Goal: Complete application form

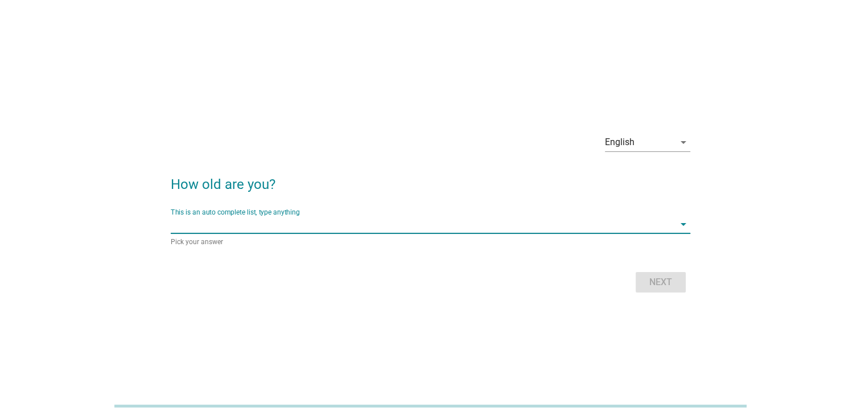
click at [279, 221] on input "This is an auto complete list, type anything" at bounding box center [423, 224] width 504 height 18
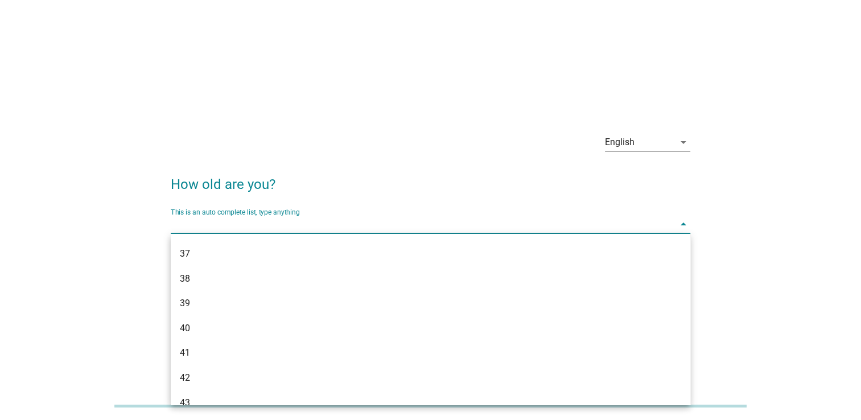
scroll to position [512, 0]
click at [198, 237] on div "38" at bounding box center [410, 235] width 460 height 14
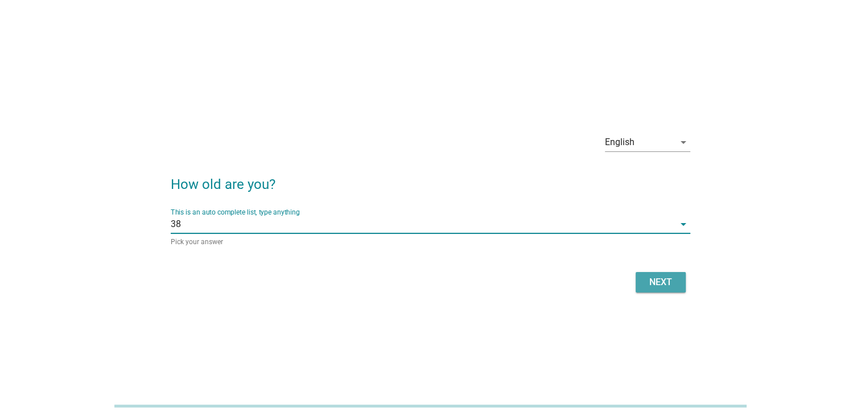
click at [652, 281] on div "Next" at bounding box center [661, 283] width 32 height 14
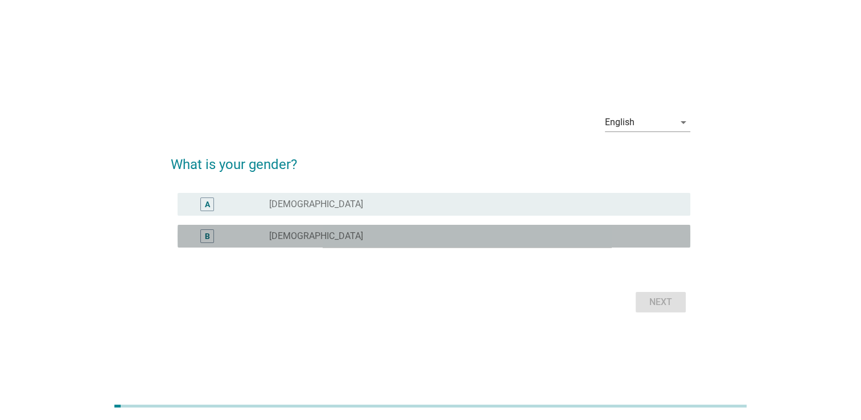
click at [474, 242] on div "radio_button_unchecked [DEMOGRAPHIC_DATA]" at bounding box center [475, 236] width 412 height 14
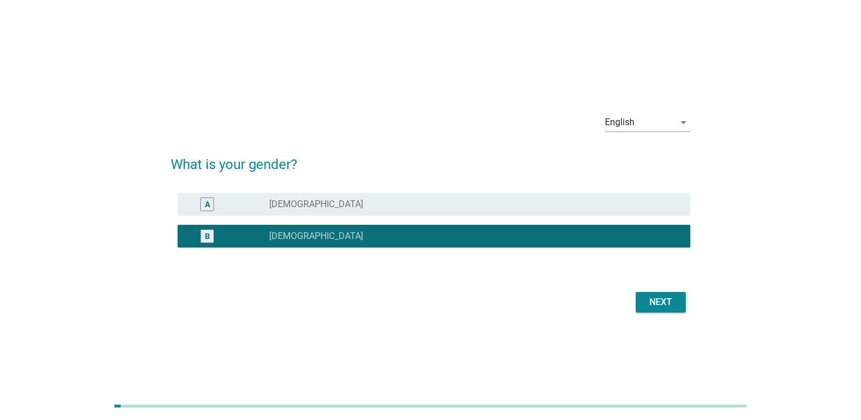
click at [656, 299] on div "Next" at bounding box center [661, 302] width 32 height 14
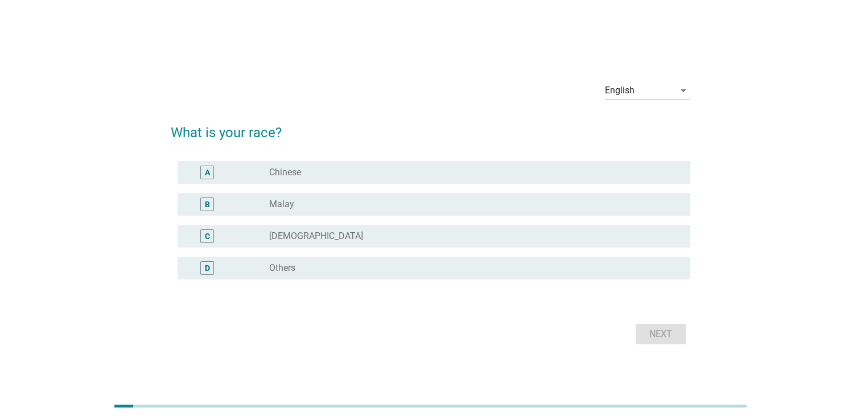
click at [400, 174] on div "radio_button_unchecked Chinese" at bounding box center [470, 172] width 403 height 11
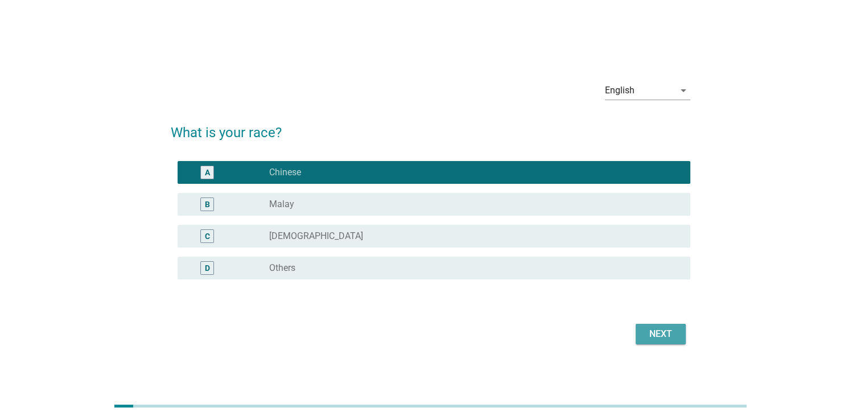
click at [665, 333] on div "Next" at bounding box center [661, 334] width 32 height 14
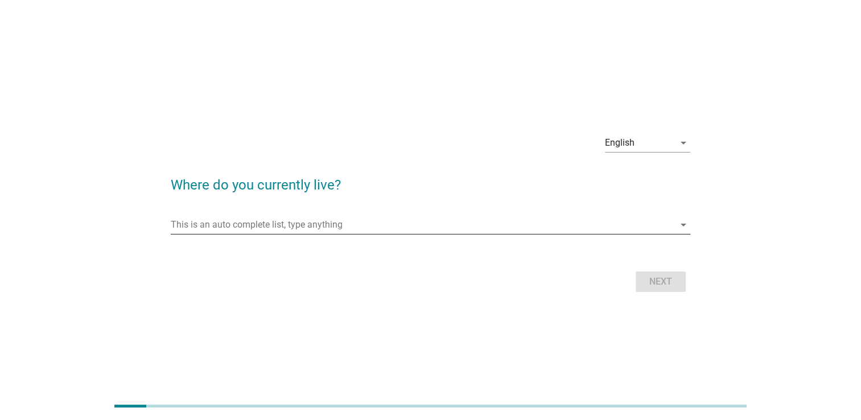
click at [328, 222] on input "This is an auto complete list, type anything" at bounding box center [423, 225] width 504 height 18
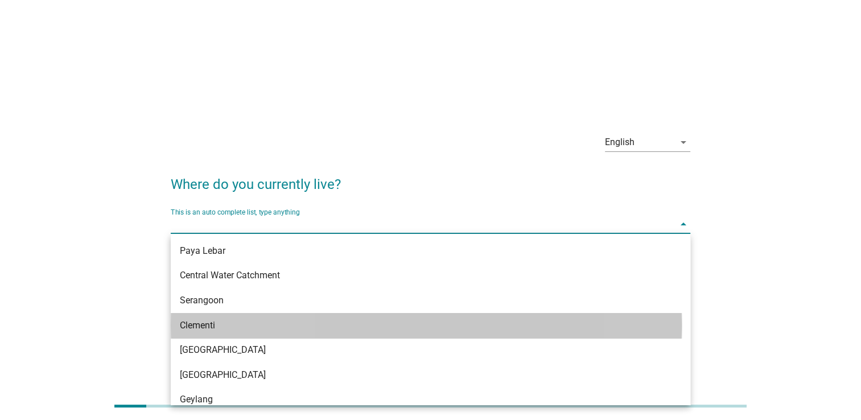
click at [257, 325] on div "Clementi" at bounding box center [410, 326] width 460 height 14
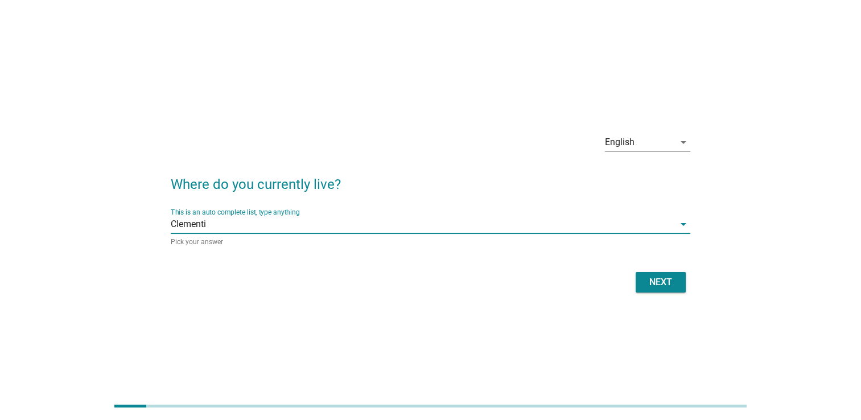
click at [666, 286] on div "Next" at bounding box center [661, 283] width 32 height 14
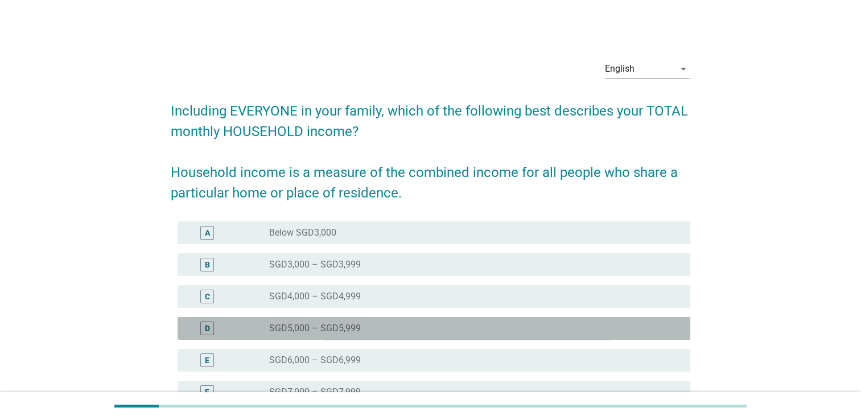
click at [534, 329] on div "radio_button_unchecked SGD5,000 – SGD5,999" at bounding box center [470, 328] width 403 height 11
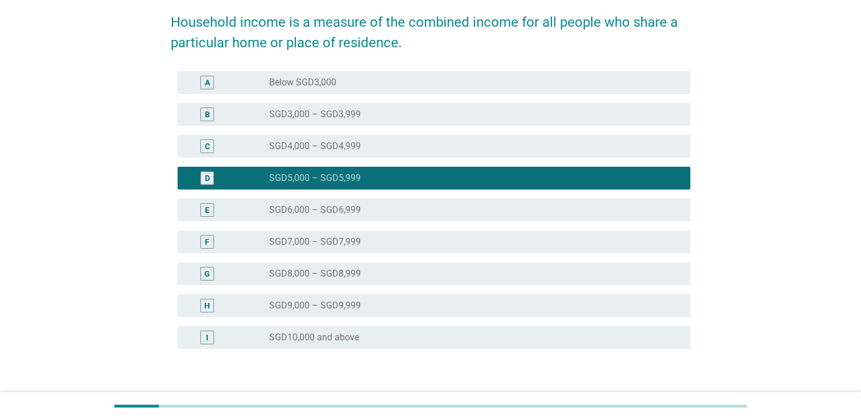
scroll to position [225, 0]
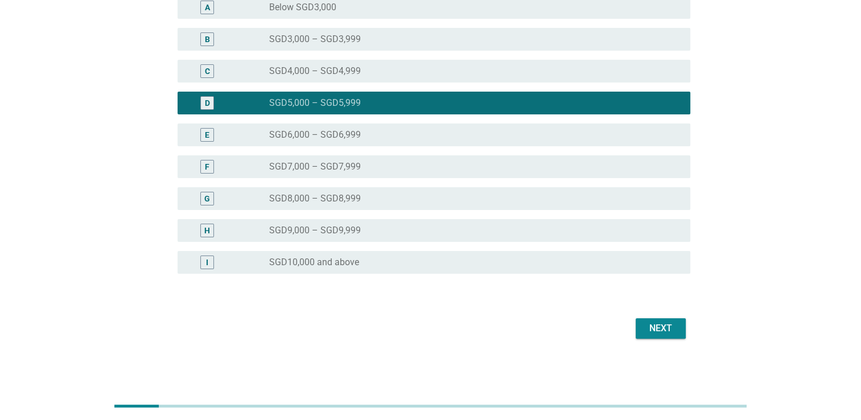
click at [657, 327] on div "Next" at bounding box center [661, 329] width 32 height 14
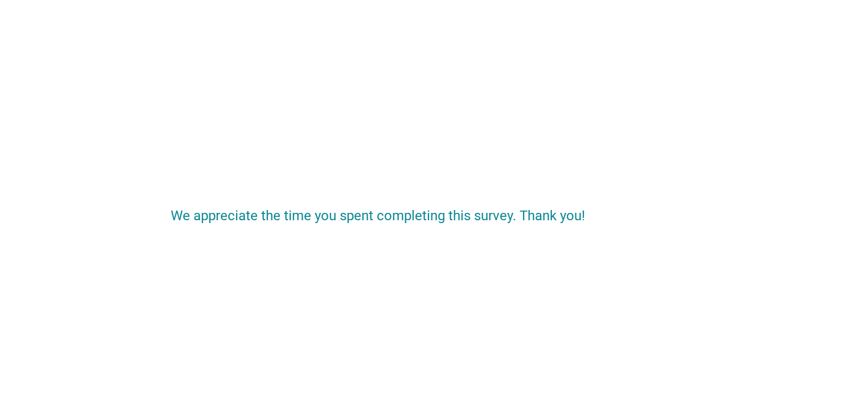
scroll to position [0, 0]
